Goal: Find contact information: Find contact information

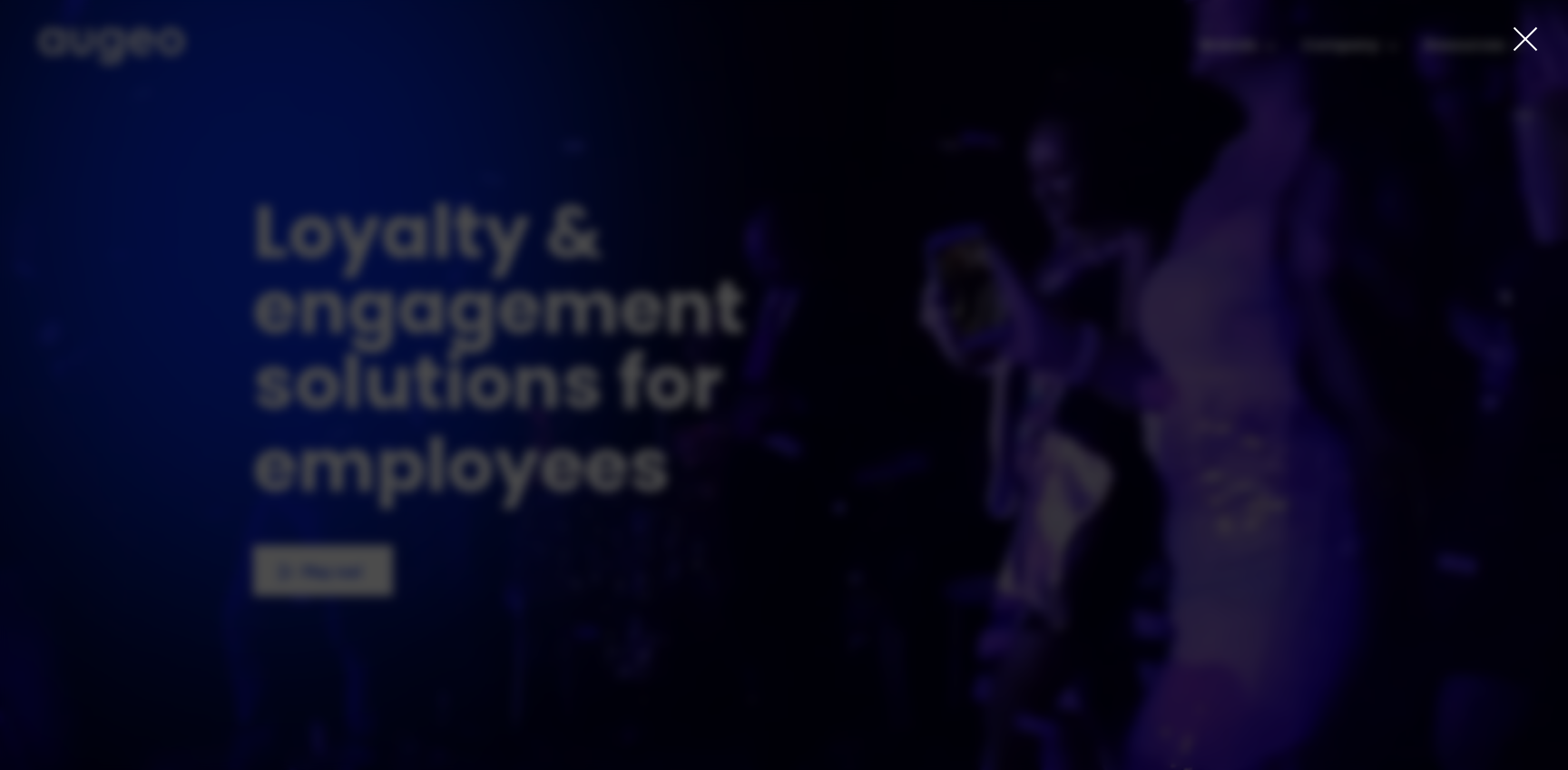
click at [1521, 33] on icon at bounding box center [1525, 39] width 27 height 27
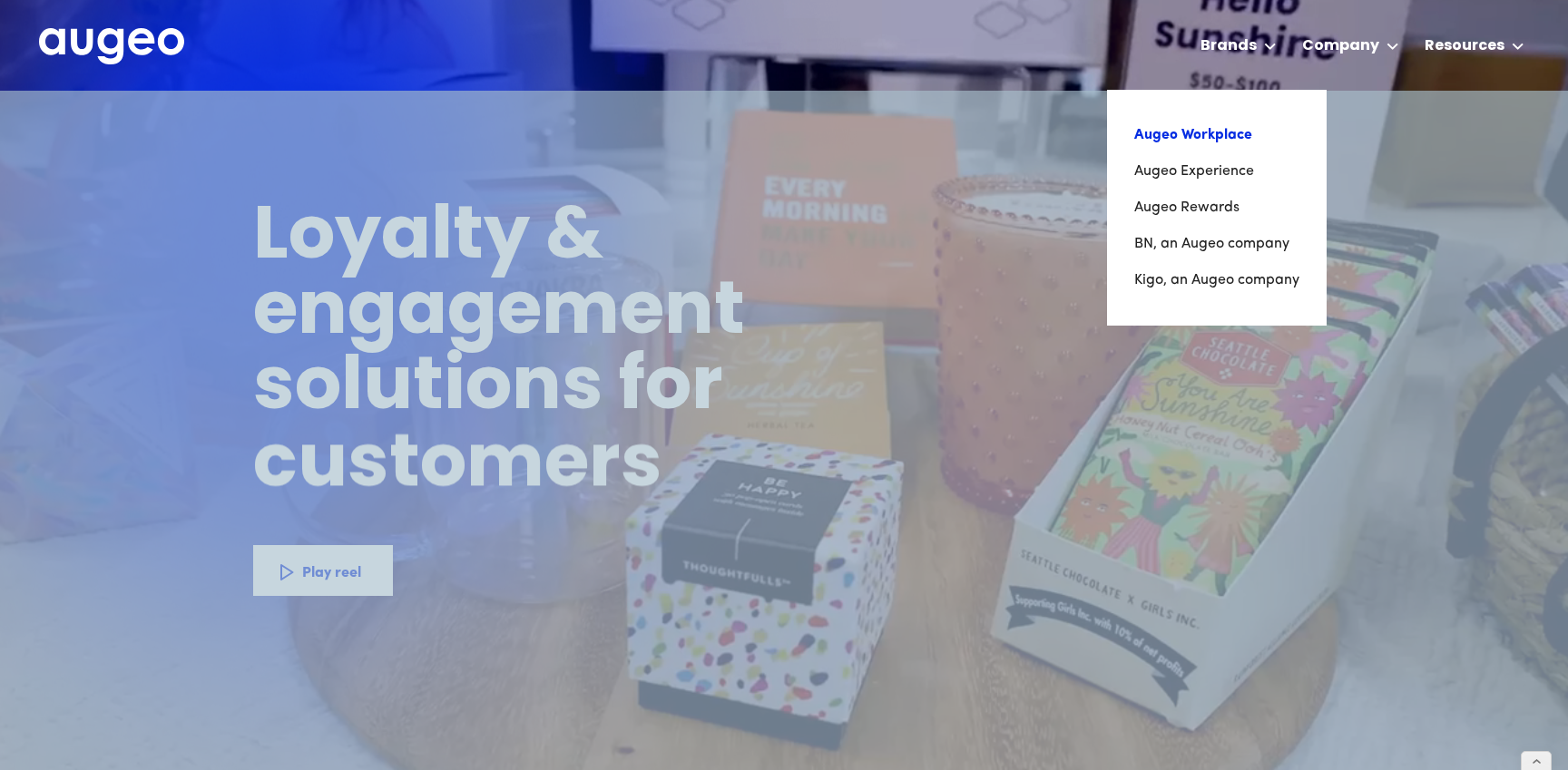
click at [1194, 133] on link "Augeo Workplace" at bounding box center [1216, 135] width 165 height 37
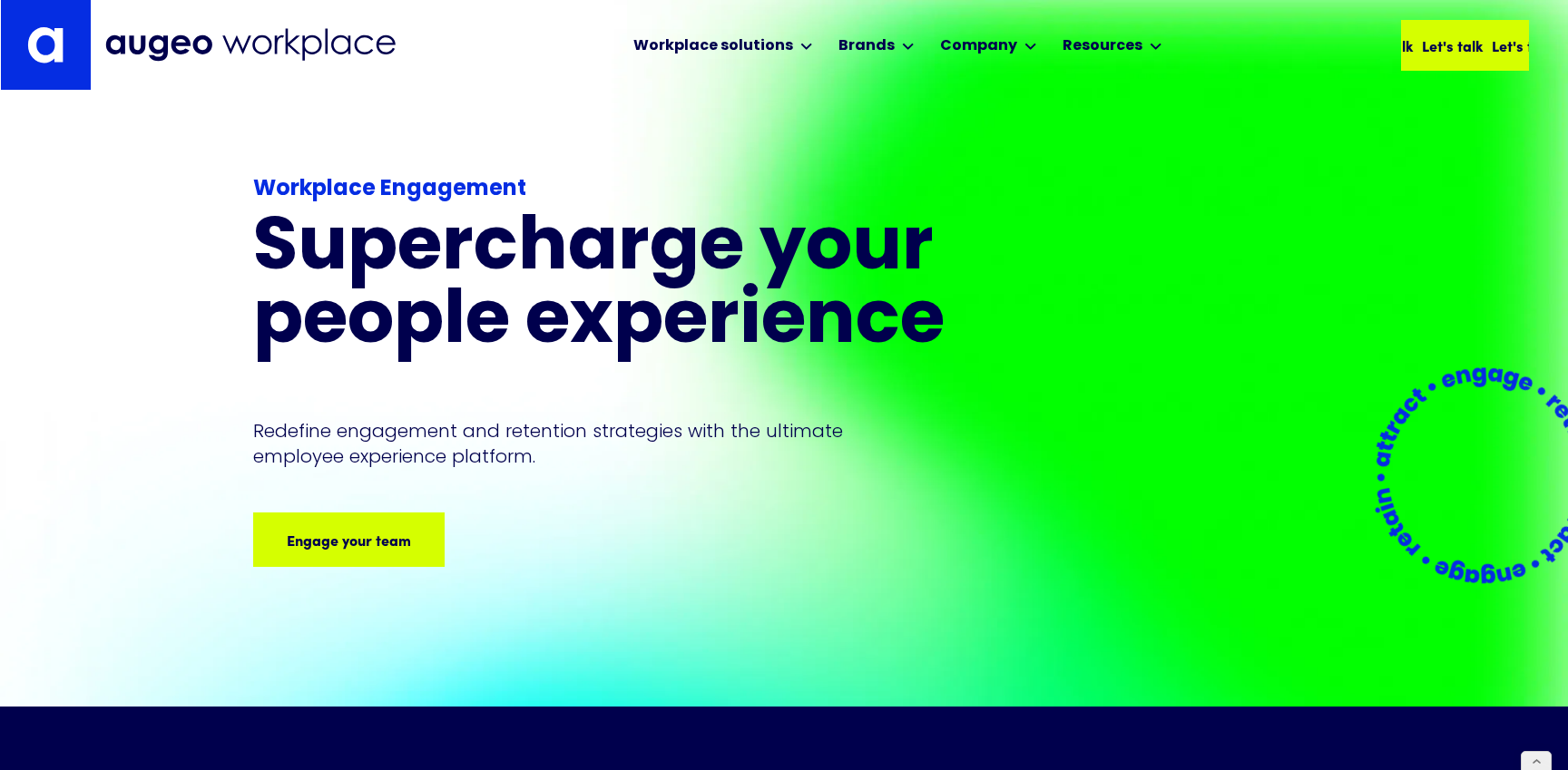
click at [1464, 46] on div "Let's talk Let's talk Let's talk Let's talk" at bounding box center [1486, 45] width 279 height 22
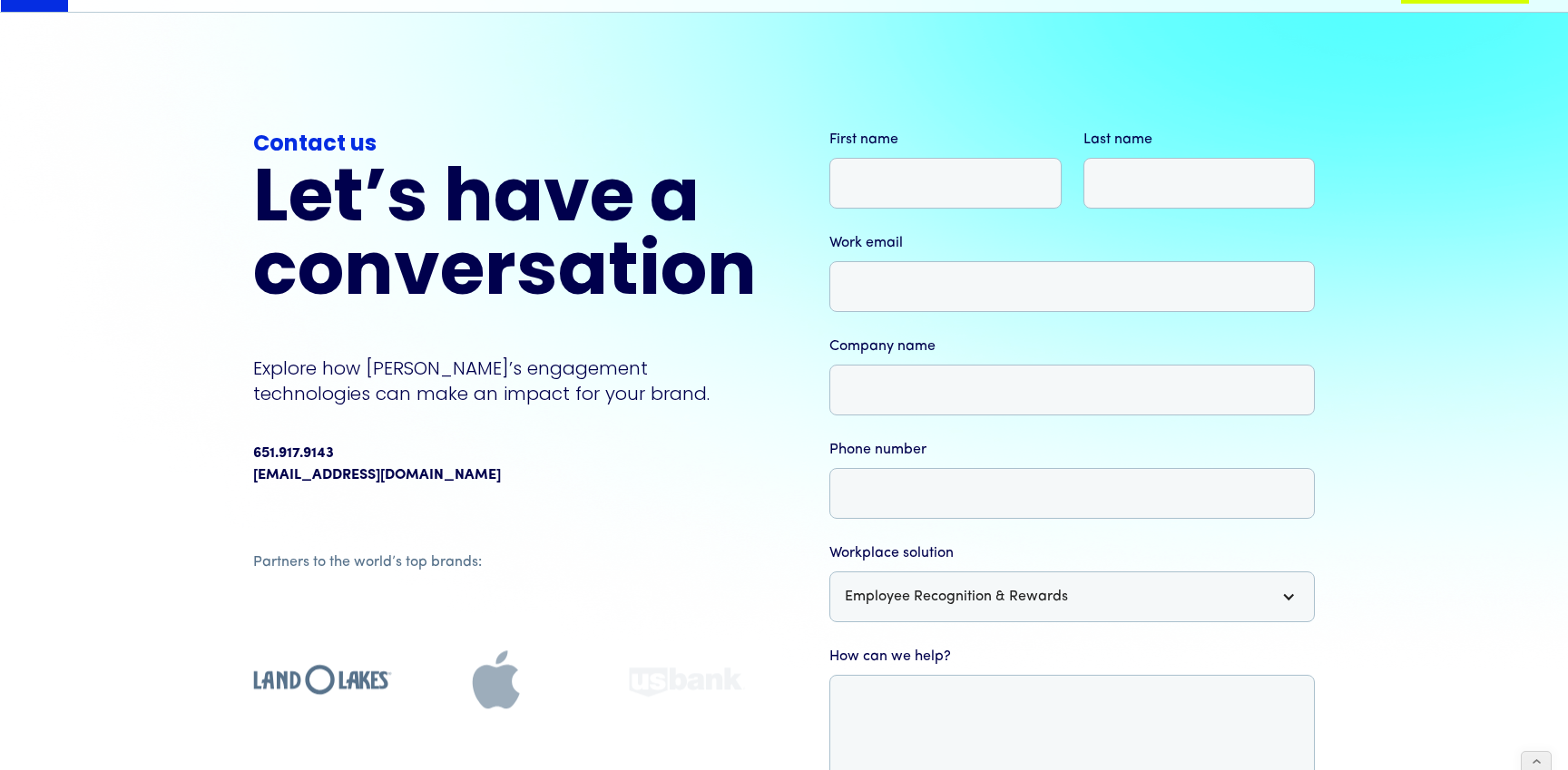
scroll to position [55, 0]
